Goal: Task Accomplishment & Management: Manage account settings

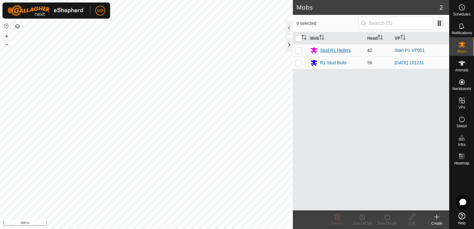
click at [321, 49] on div "Stud R1 Heifers" at bounding box center [335, 50] width 31 height 7
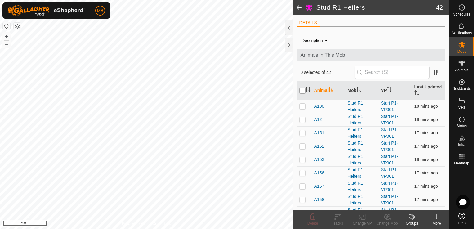
click at [302, 92] on input "checkbox" at bounding box center [302, 90] width 6 height 6
checkbox input "true"
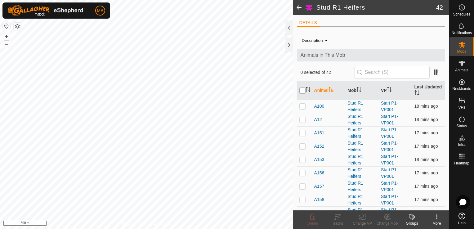
checkbox input "true"
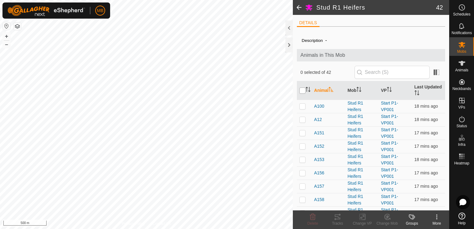
checkbox input "true"
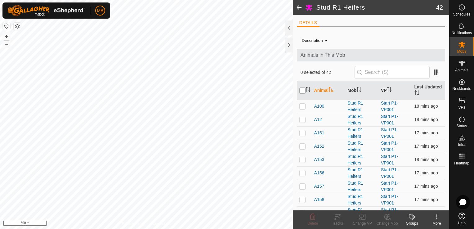
checkbox input "true"
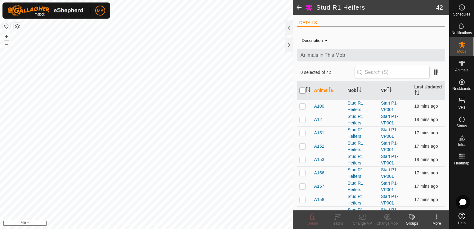
checkbox input "true"
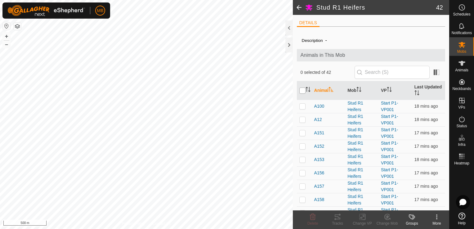
checkbox input "true"
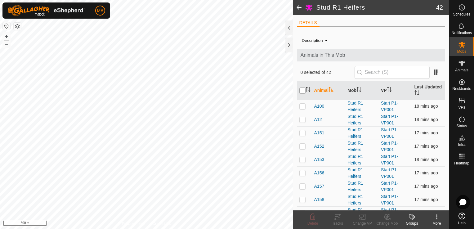
checkbox input "true"
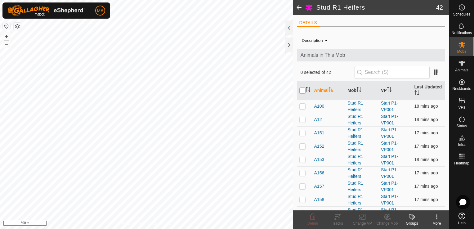
checkbox input "true"
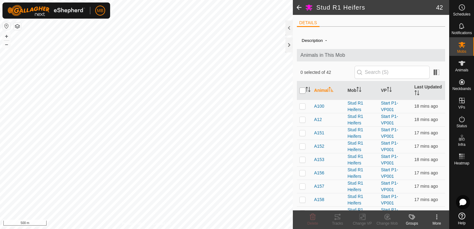
checkbox input "true"
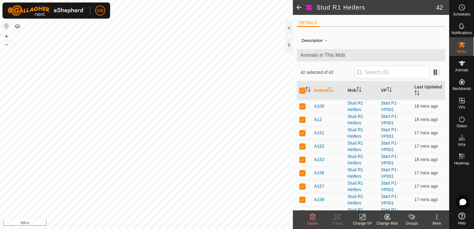
click at [359, 221] on div "Change VP" at bounding box center [362, 223] width 25 height 6
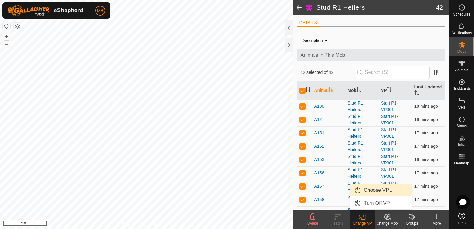
click at [375, 189] on link "Choose VP..." at bounding box center [380, 190] width 61 height 12
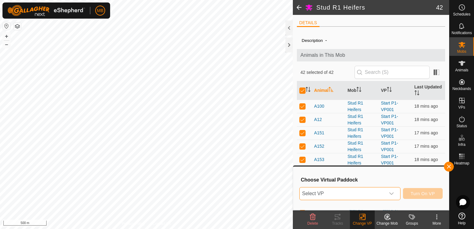
click at [383, 196] on span "Select VP" at bounding box center [343, 193] width 86 height 12
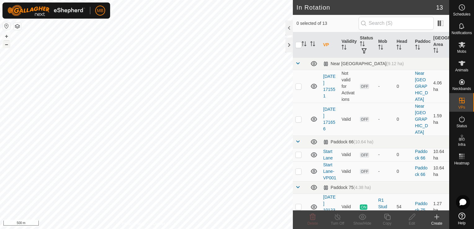
click at [7, 43] on button "–" at bounding box center [6, 44] width 7 height 7
click at [5, 26] on button "button" at bounding box center [6, 25] width 7 height 7
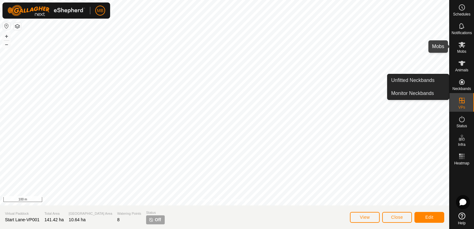
click at [464, 51] on span "Mobs" at bounding box center [461, 52] width 9 height 4
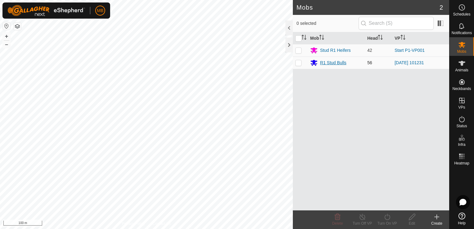
click at [355, 63] on div "R1 Stud Bulls" at bounding box center [336, 62] width 52 height 7
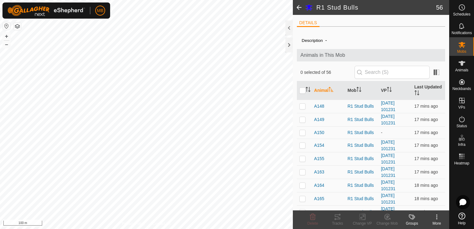
click at [298, 7] on span at bounding box center [299, 7] width 12 height 15
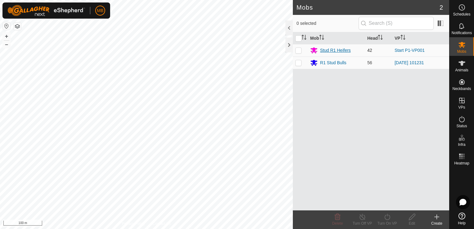
click at [331, 51] on div "Stud R1 Heifers" at bounding box center [335, 50] width 31 height 7
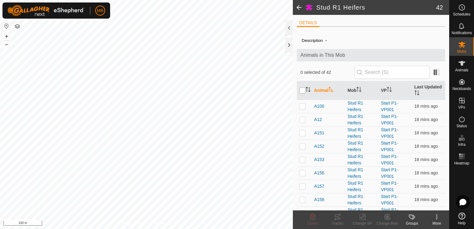
click at [302, 90] on input "checkbox" at bounding box center [302, 90] width 6 height 6
checkbox input "true"
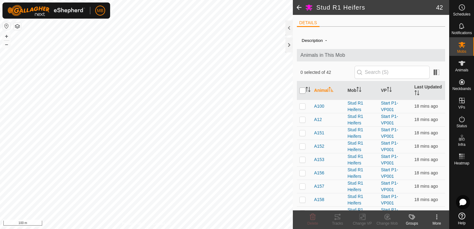
checkbox input "true"
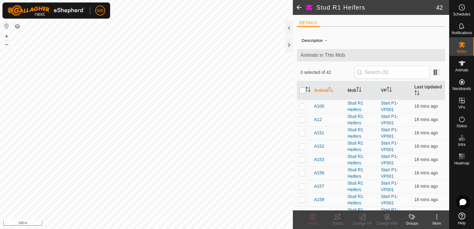
checkbox input "true"
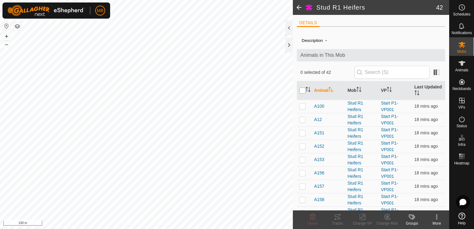
checkbox input "true"
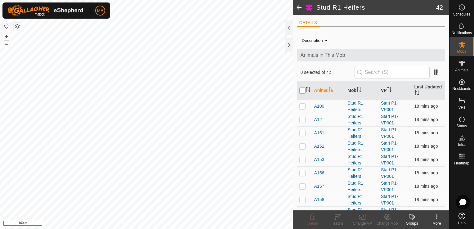
checkbox input "true"
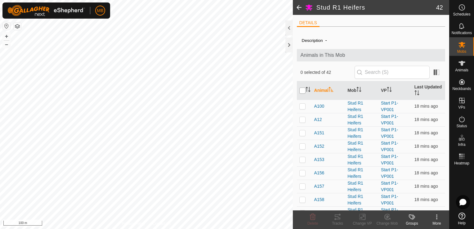
checkbox input "true"
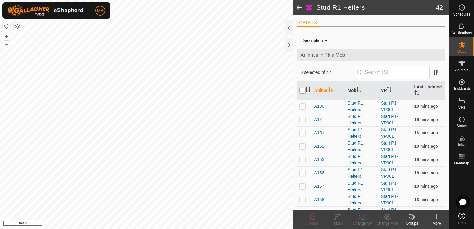
checkbox input "true"
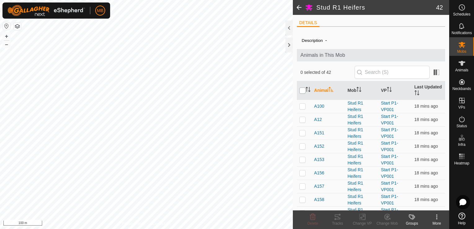
checkbox input "true"
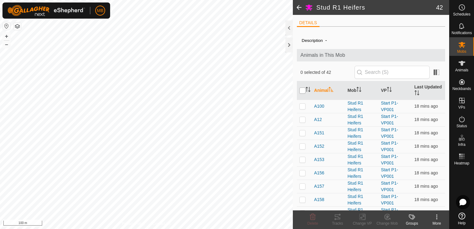
checkbox input "true"
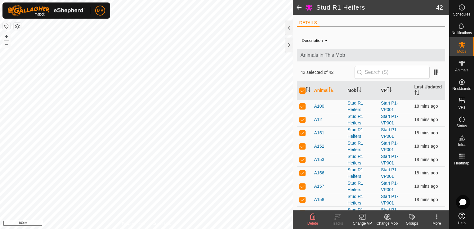
click at [362, 220] on icon at bounding box center [362, 216] width 8 height 7
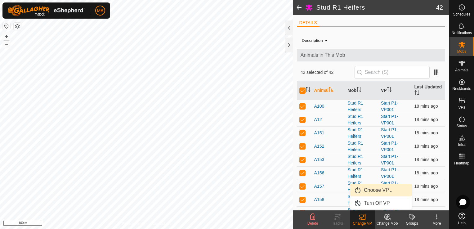
click at [379, 190] on link "Choose VP..." at bounding box center [380, 190] width 61 height 12
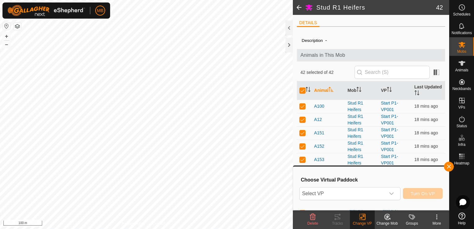
click at [379, 190] on span "Select VP" at bounding box center [343, 193] width 86 height 12
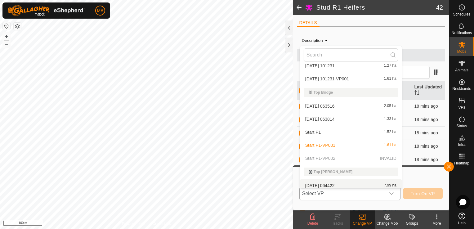
scroll to position [103, 0]
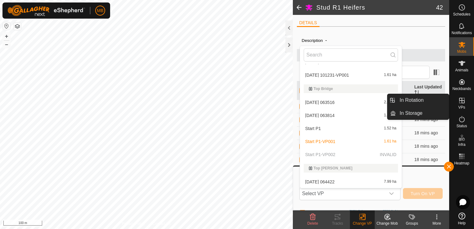
click at [464, 102] on icon at bounding box center [462, 101] width 6 height 6
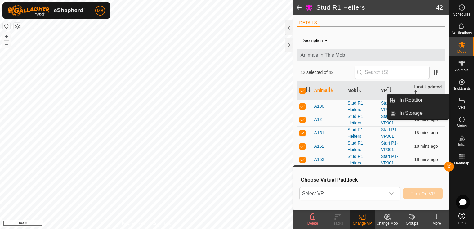
click at [461, 103] on icon at bounding box center [462, 101] width 6 height 6
drag, startPoint x: 461, startPoint y: 103, endPoint x: 464, endPoint y: 103, distance: 3.1
click at [464, 103] on icon at bounding box center [461, 100] width 7 height 7
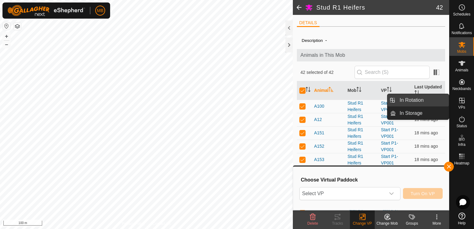
click at [425, 102] on link "In Rotation" at bounding box center [422, 100] width 53 height 12
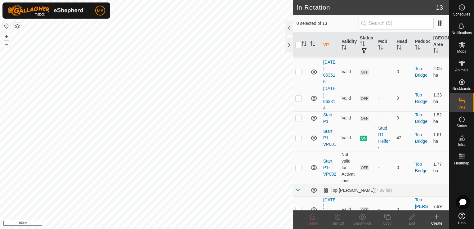
scroll to position [219, 0]
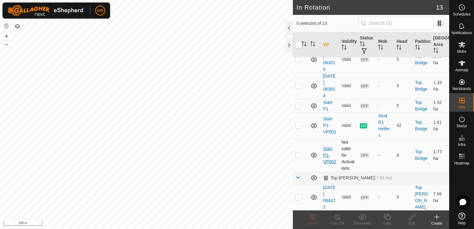
click at [328, 163] on link "Start P1-VP002" at bounding box center [329, 155] width 13 height 18
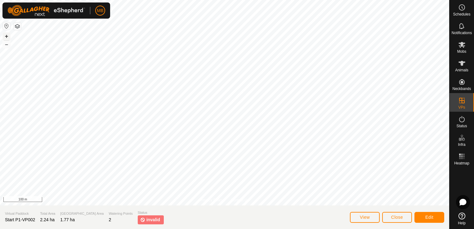
click at [8, 34] on button "+" at bounding box center [6, 36] width 7 height 7
click at [436, 216] on button "Edit" at bounding box center [429, 217] width 30 height 11
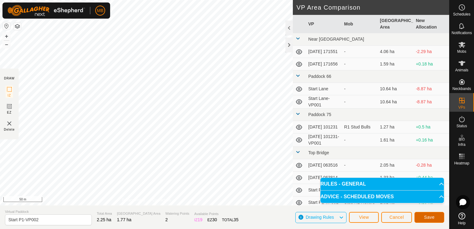
click at [433, 216] on span "Save" at bounding box center [429, 217] width 11 height 5
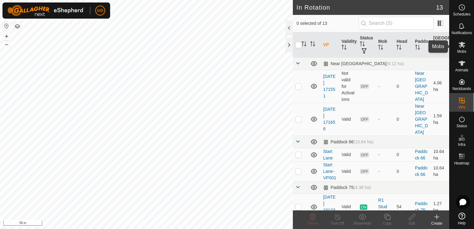
click at [460, 53] on span "Mobs" at bounding box center [461, 52] width 9 height 4
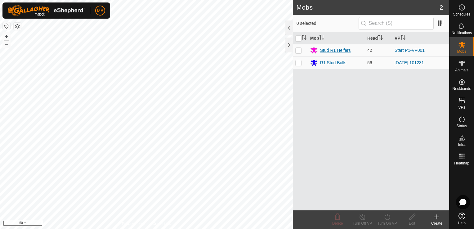
click at [343, 48] on div "Stud R1 Heifers" at bounding box center [335, 50] width 31 height 7
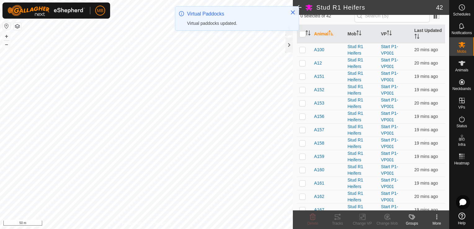
scroll to position [62, 0]
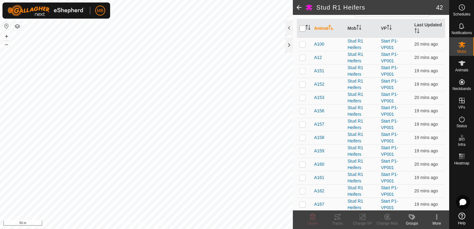
click at [304, 29] on input "checkbox" at bounding box center [302, 28] width 6 height 6
checkbox input "true"
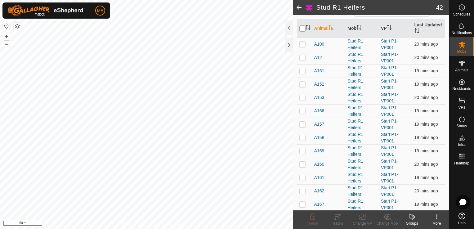
checkbox input "true"
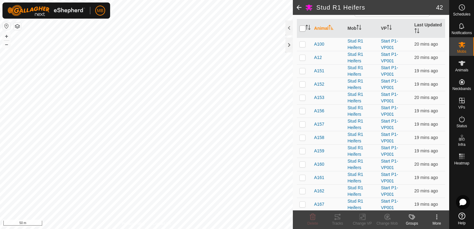
checkbox input "true"
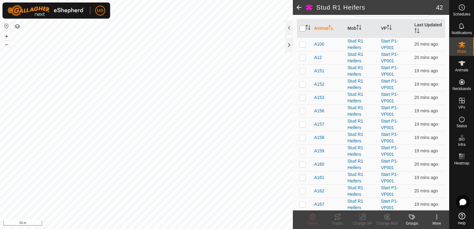
checkbox input "true"
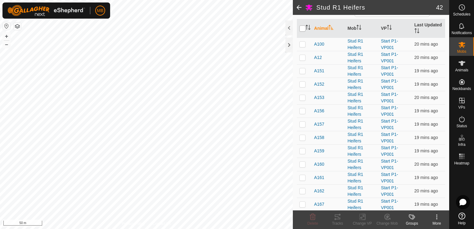
checkbox input "true"
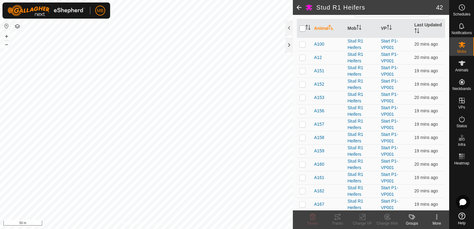
checkbox input "true"
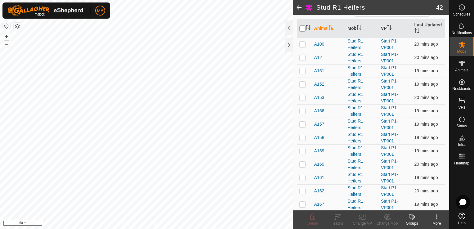
checkbox input "true"
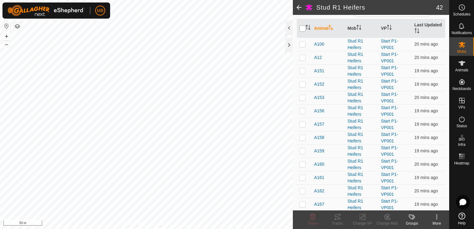
checkbox input "true"
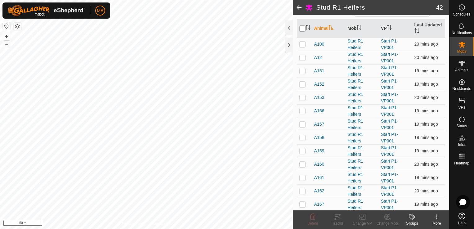
checkbox input "true"
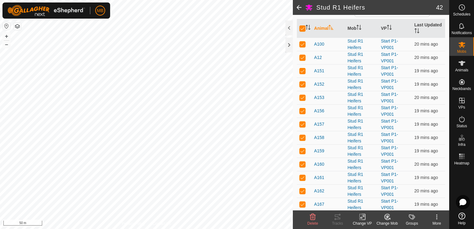
click at [363, 221] on div "Change VP" at bounding box center [362, 223] width 25 height 6
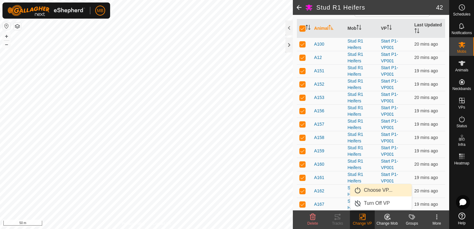
click at [387, 190] on link "Choose VP..." at bounding box center [380, 190] width 61 height 12
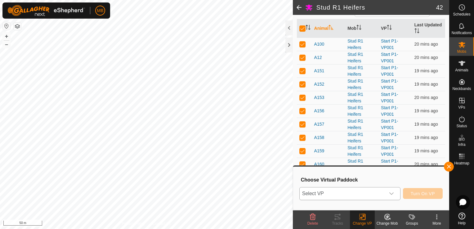
click at [394, 197] on div "dropdown trigger" at bounding box center [391, 193] width 12 height 12
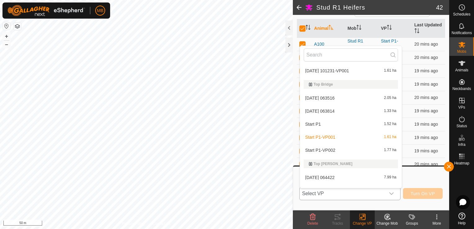
scroll to position [108, 0]
click at [352, 148] on li "Start P1-VP002 1.77 ha" at bounding box center [351, 149] width 102 height 12
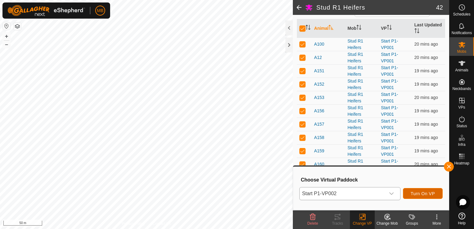
click at [421, 195] on span "Turn On VP" at bounding box center [422, 193] width 24 height 5
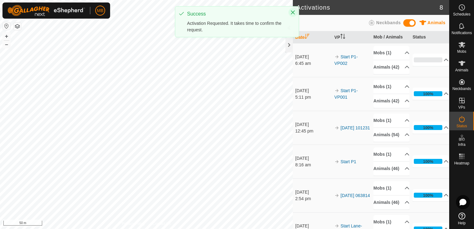
click at [291, 13] on icon "Close" at bounding box center [292, 12] width 5 height 5
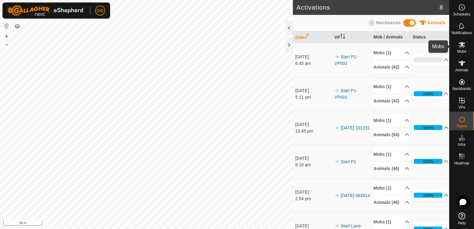
click at [462, 50] on span "Mobs" at bounding box center [461, 52] width 9 height 4
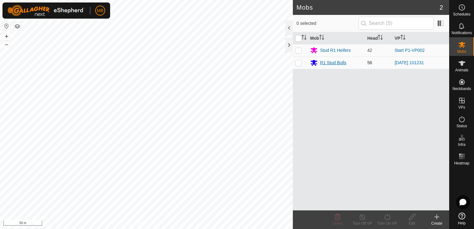
click at [324, 62] on div "R1 Stud Bulls" at bounding box center [333, 63] width 26 height 7
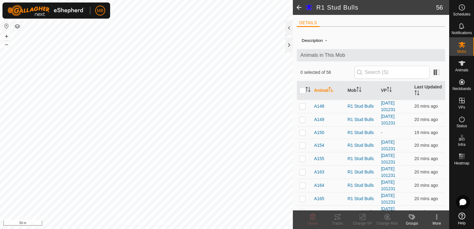
click at [0, 18] on html "MB Schedules Notifications Mobs Animals Neckbands VPs Status Infra Heatmap Help…" at bounding box center [237, 114] width 474 height 229
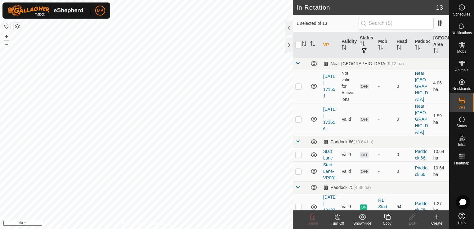
click at [46, 12] on div "MB Schedules Notifications Mobs Animals Neckbands VPs Status Infra Heatmap Help…" at bounding box center [237, 114] width 474 height 229
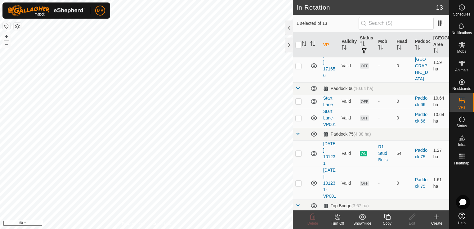
scroll to position [46, 0]
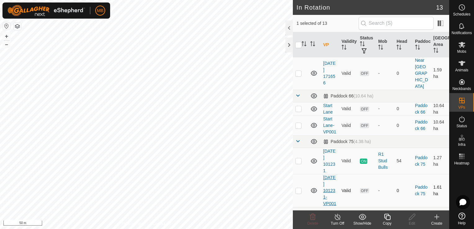
click at [329, 189] on link "[DATE] 101231-VP001" at bounding box center [329, 190] width 13 height 31
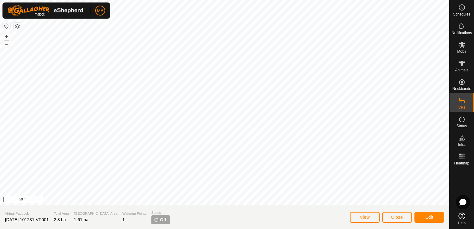
click at [154, 219] on img at bounding box center [156, 219] width 5 height 5
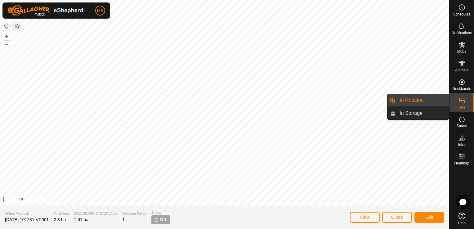
click at [418, 102] on link "In Rotation" at bounding box center [422, 100] width 53 height 12
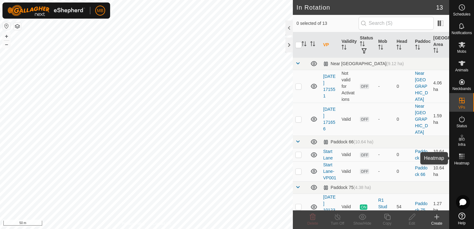
click at [464, 156] on rect at bounding box center [464, 156] width 2 height 2
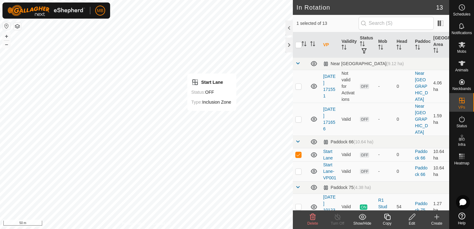
checkbox input "false"
